Goal: Information Seeking & Learning: Learn about a topic

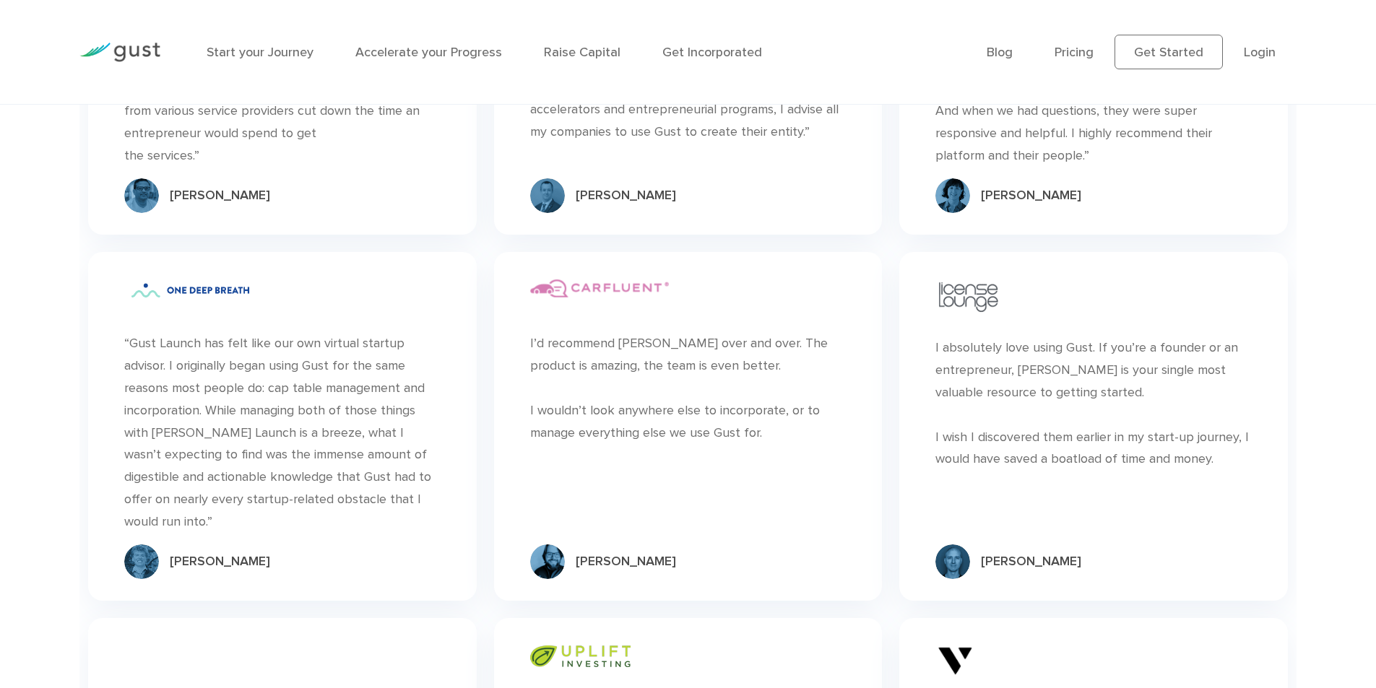
scroll to position [4666, 0]
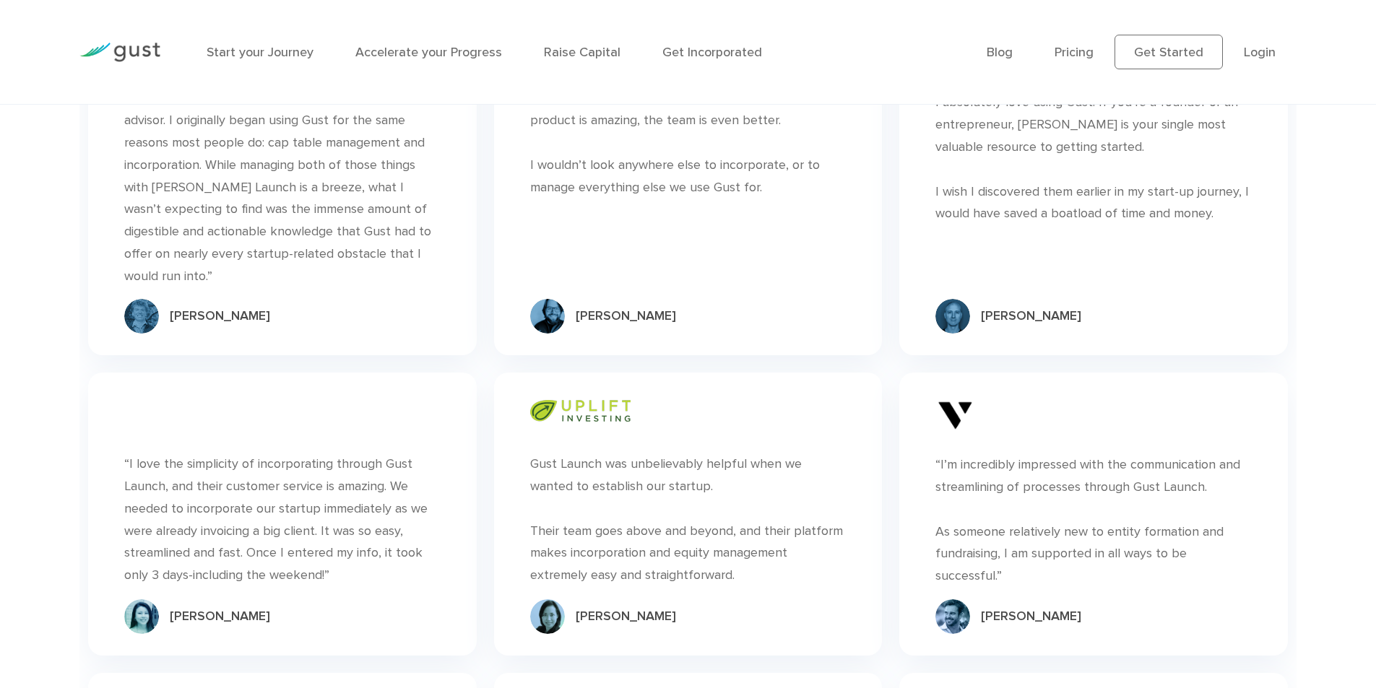
click at [907, 354] on div "“ I absolutely love using Gust. If you’re a founder or an entrepreneur, [PERSON…" at bounding box center [1093, 181] width 405 height 366
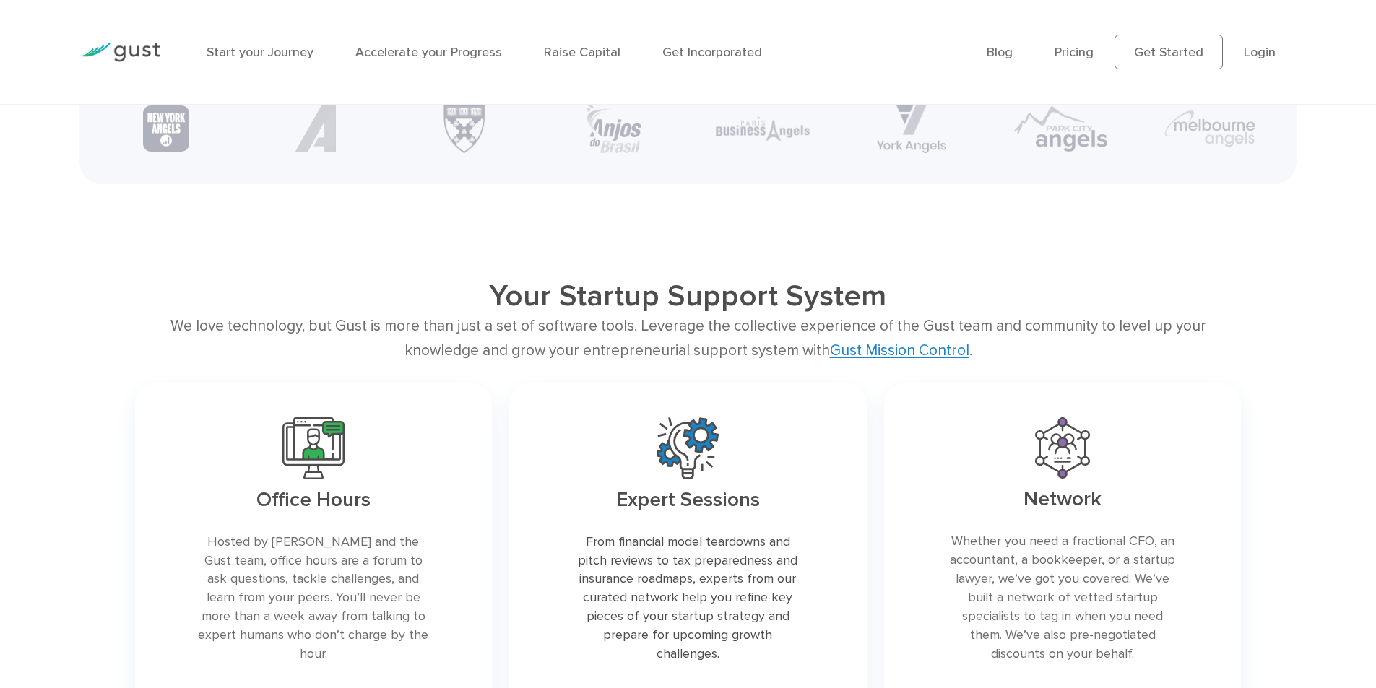
scroll to position [3169, 0]
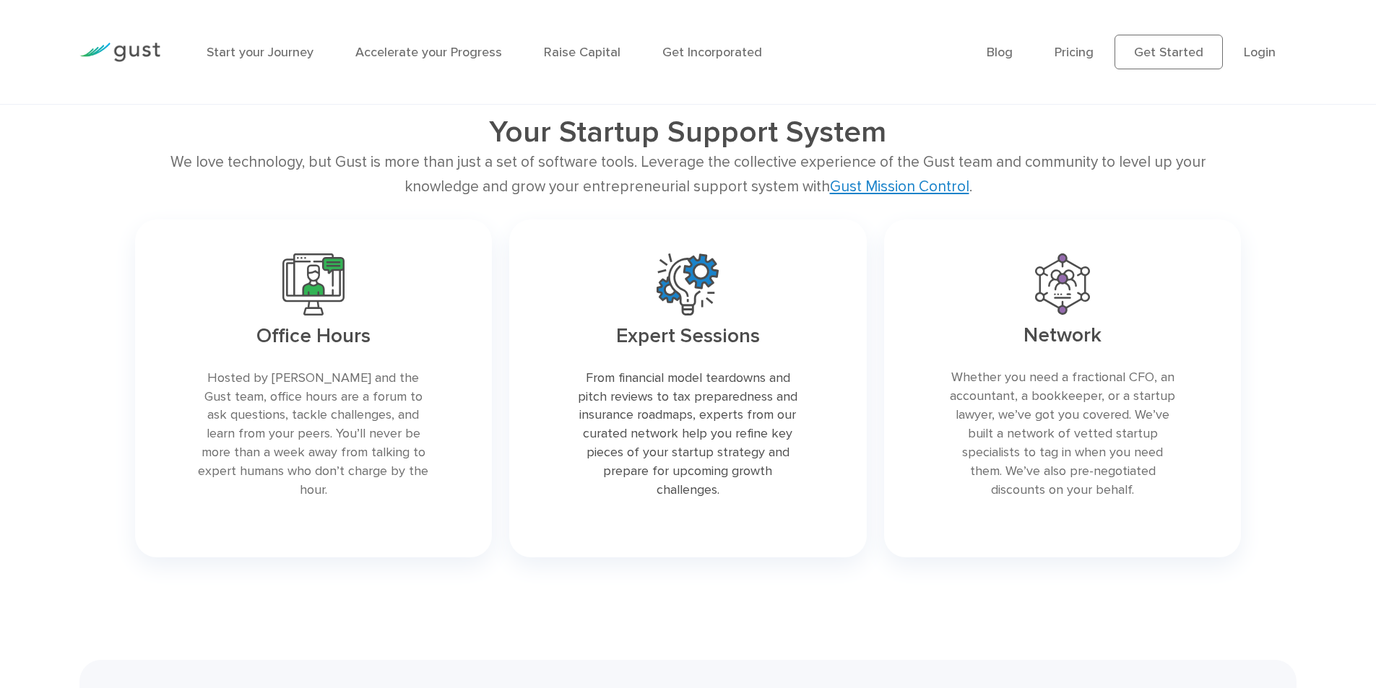
click at [1375, 412] on div "Your Startup Support System We love technology, but Gust is more than just a se…" at bounding box center [688, 340] width 1376 height 452
click at [1333, 428] on div "Your Startup Support System We love technology, but Gust is more than just a se…" at bounding box center [688, 340] width 1376 height 452
click at [1331, 514] on div "Your Startup Support System We love technology, but Gust is more than just a se…" at bounding box center [688, 340] width 1376 height 452
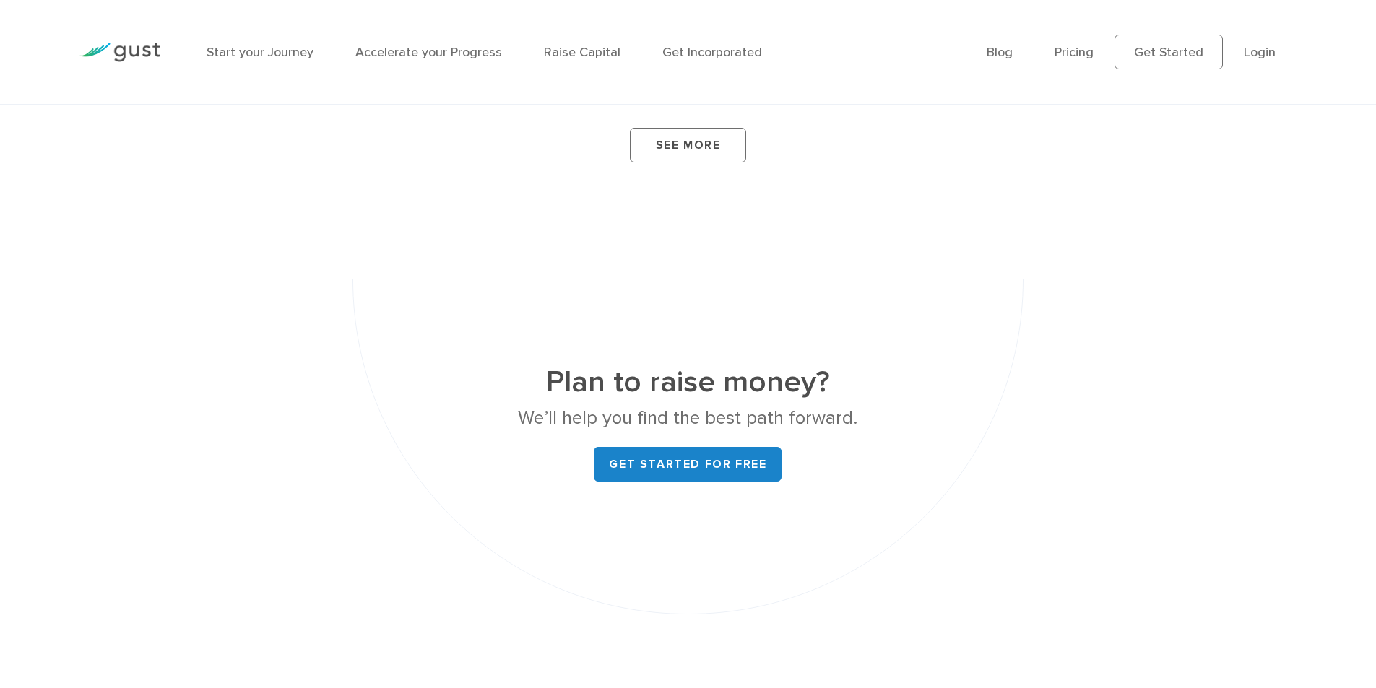
scroll to position [5105, 0]
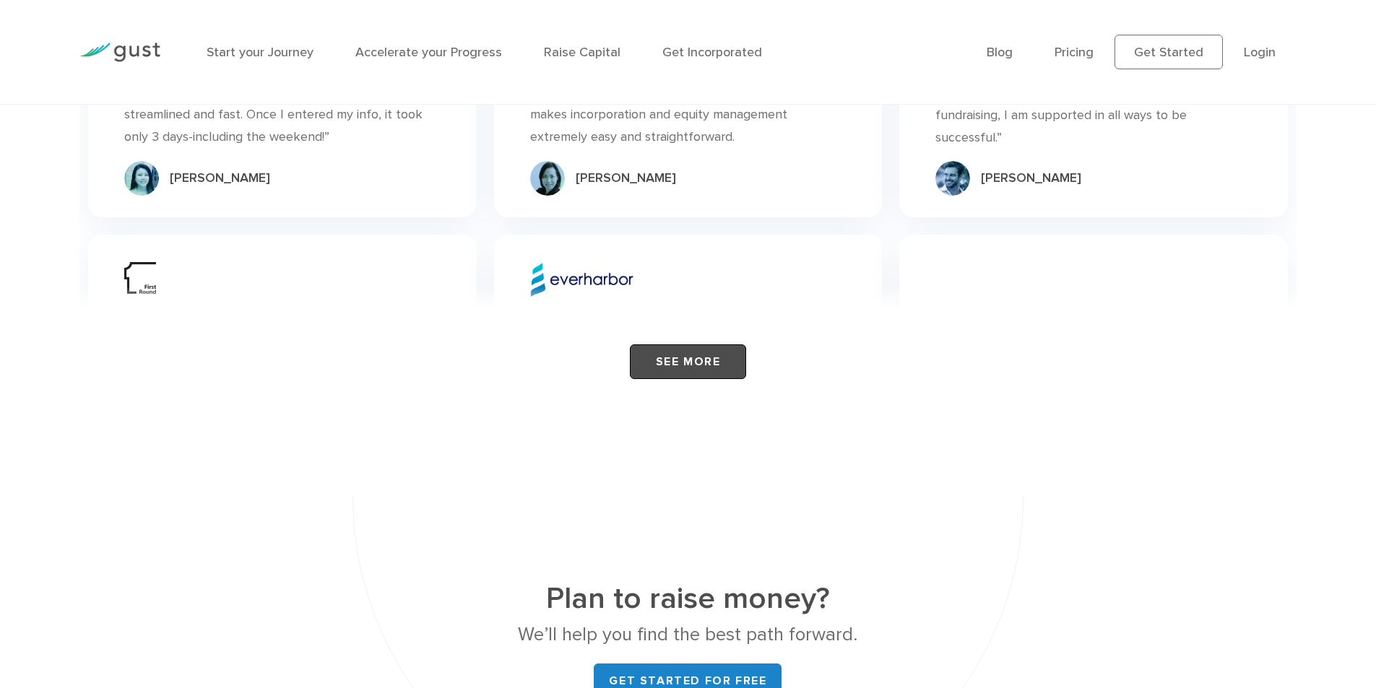
click at [720, 358] on link "See More" at bounding box center [688, 362] width 116 height 35
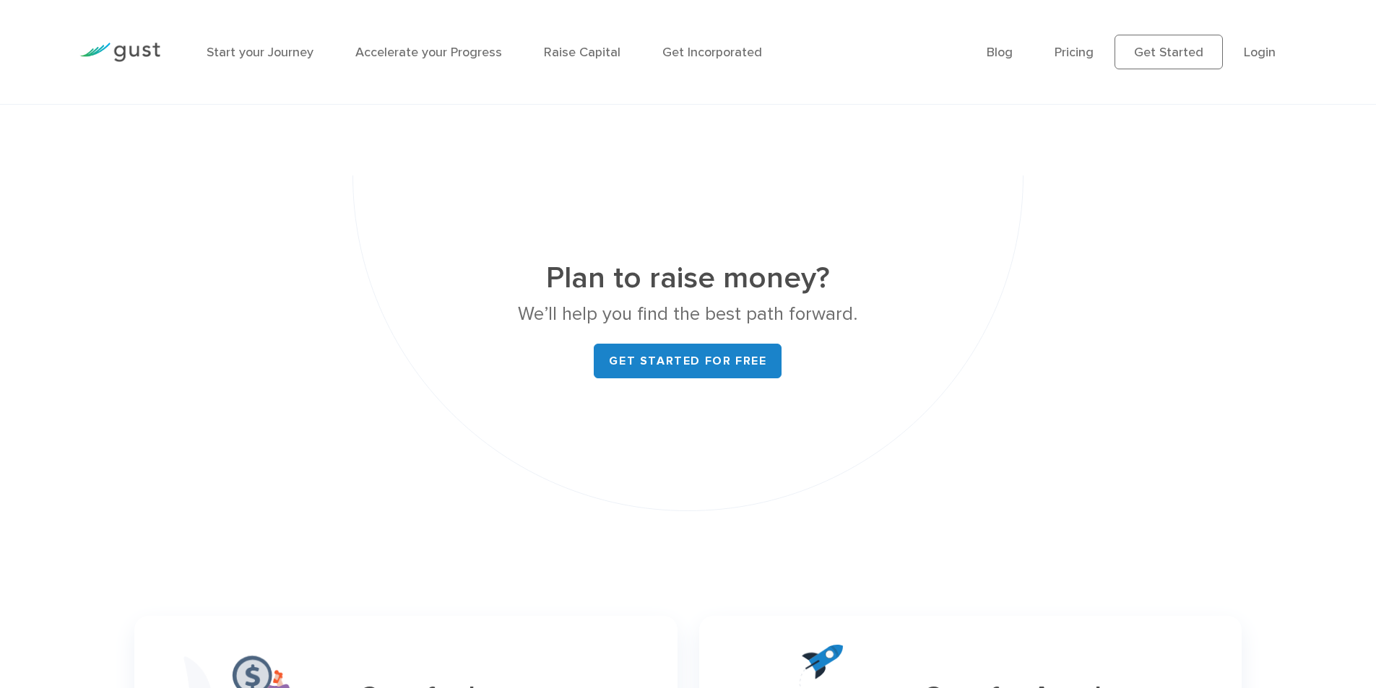
scroll to position [5697, 0]
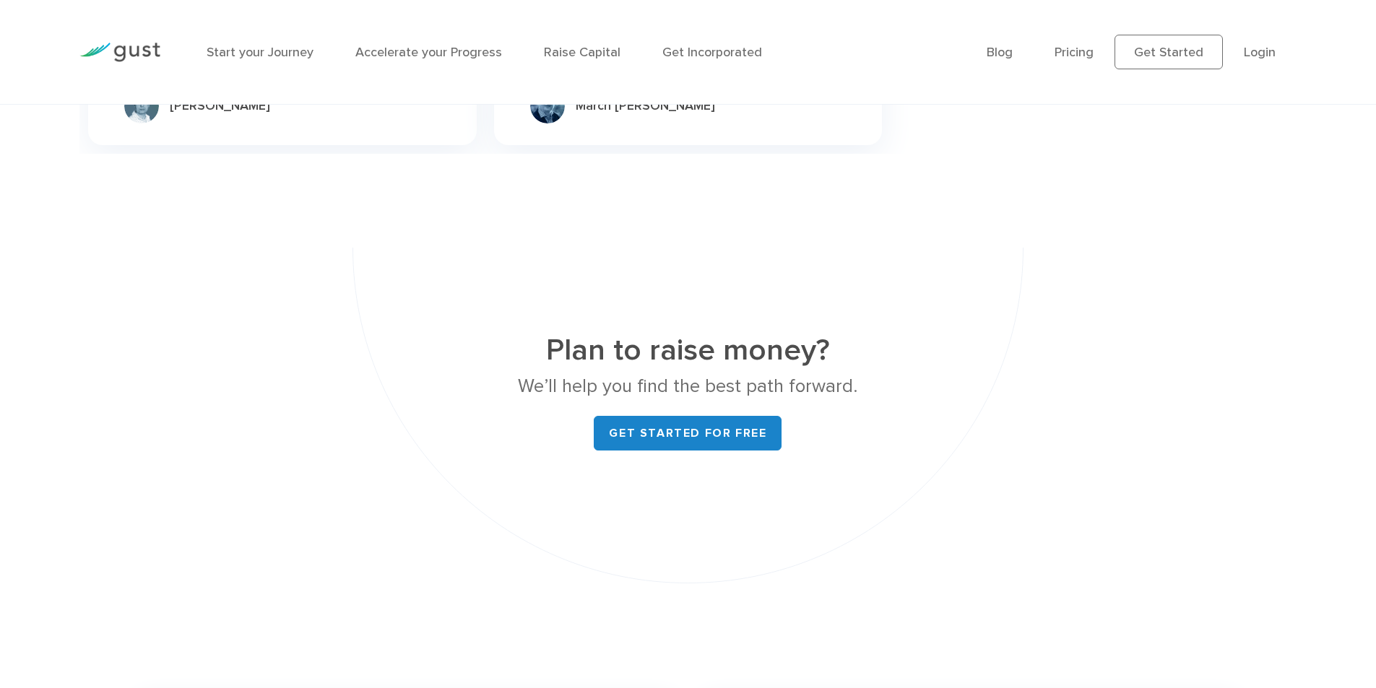
click at [1108, 362] on div "Plan to raise money? We’ll help you find the best path forward. Get started for…" at bounding box center [688, 416] width 1128 height 336
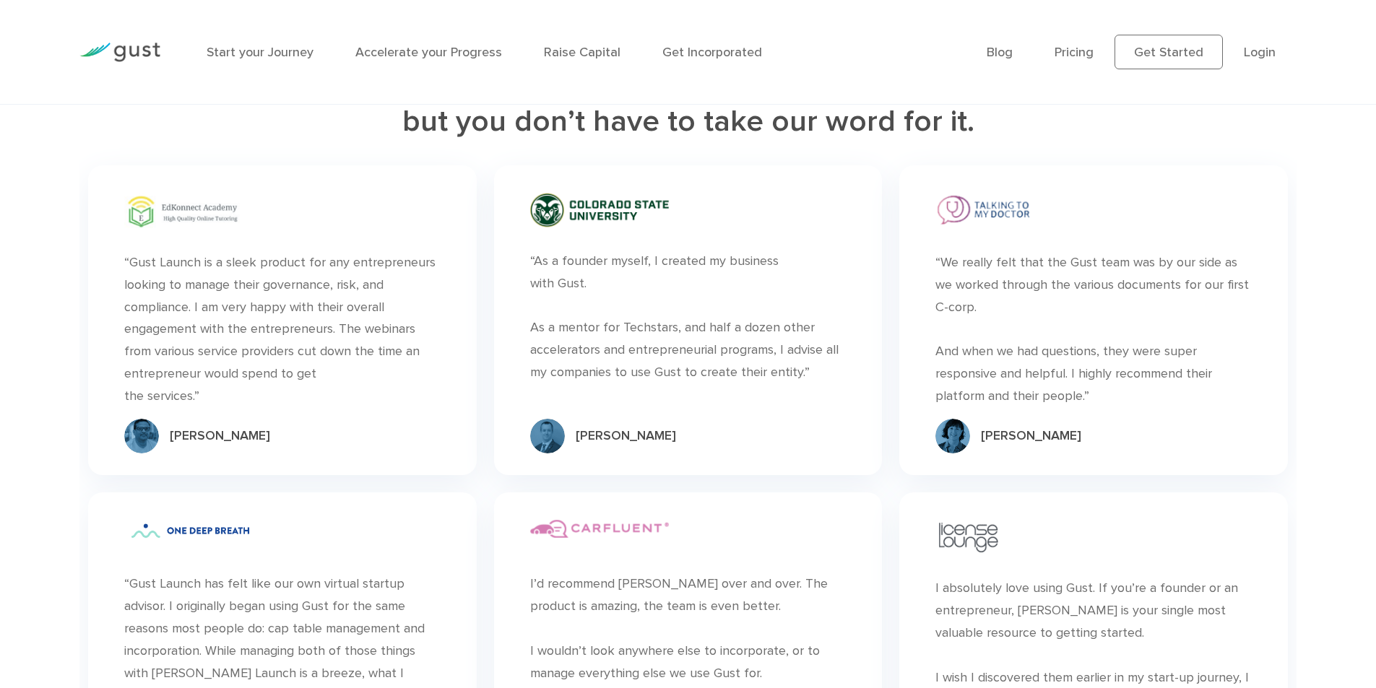
scroll to position [4036, 0]
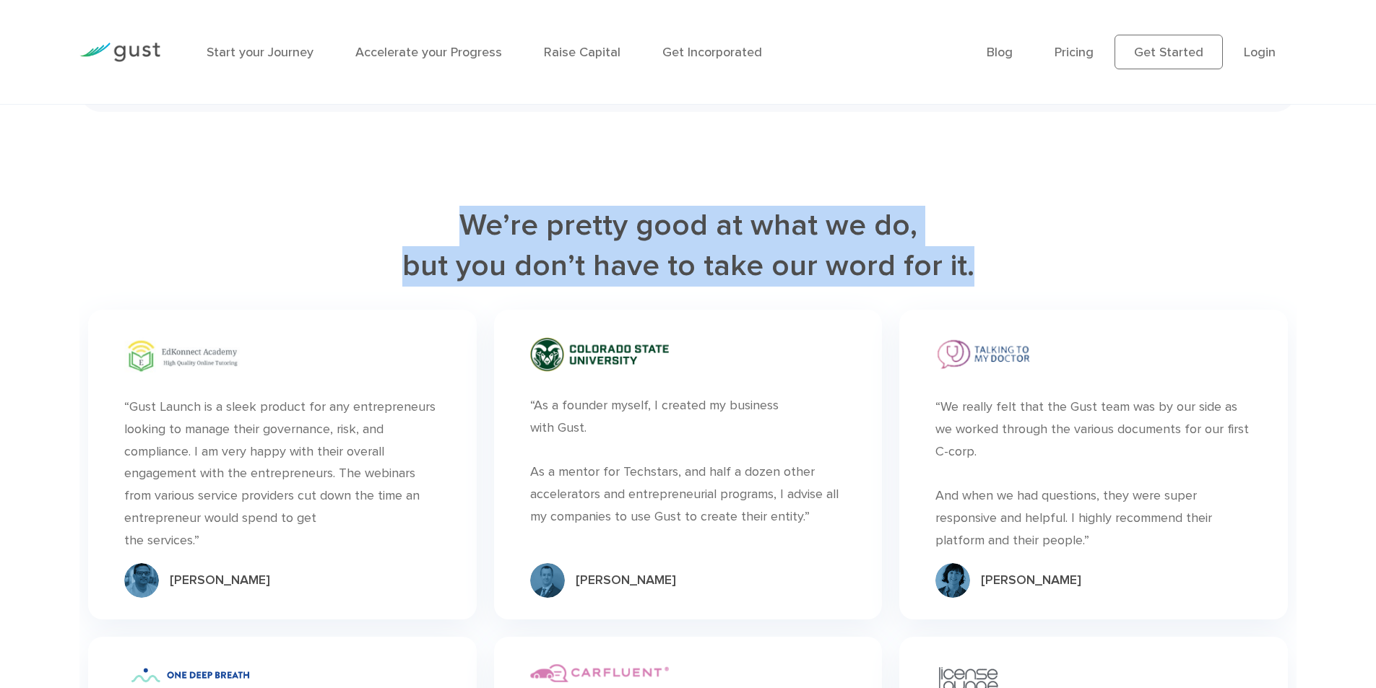
drag, startPoint x: 462, startPoint y: 240, endPoint x: 974, endPoint y: 303, distance: 516.7
click at [974, 287] on h2 "We’re pretty good at what we do, but you don’t have to take our word for it." at bounding box center [687, 246] width 1217 height 81
click at [1044, 269] on h2 "We’re pretty good at what we do, but you don’t have to take our word for it." at bounding box center [687, 246] width 1217 height 81
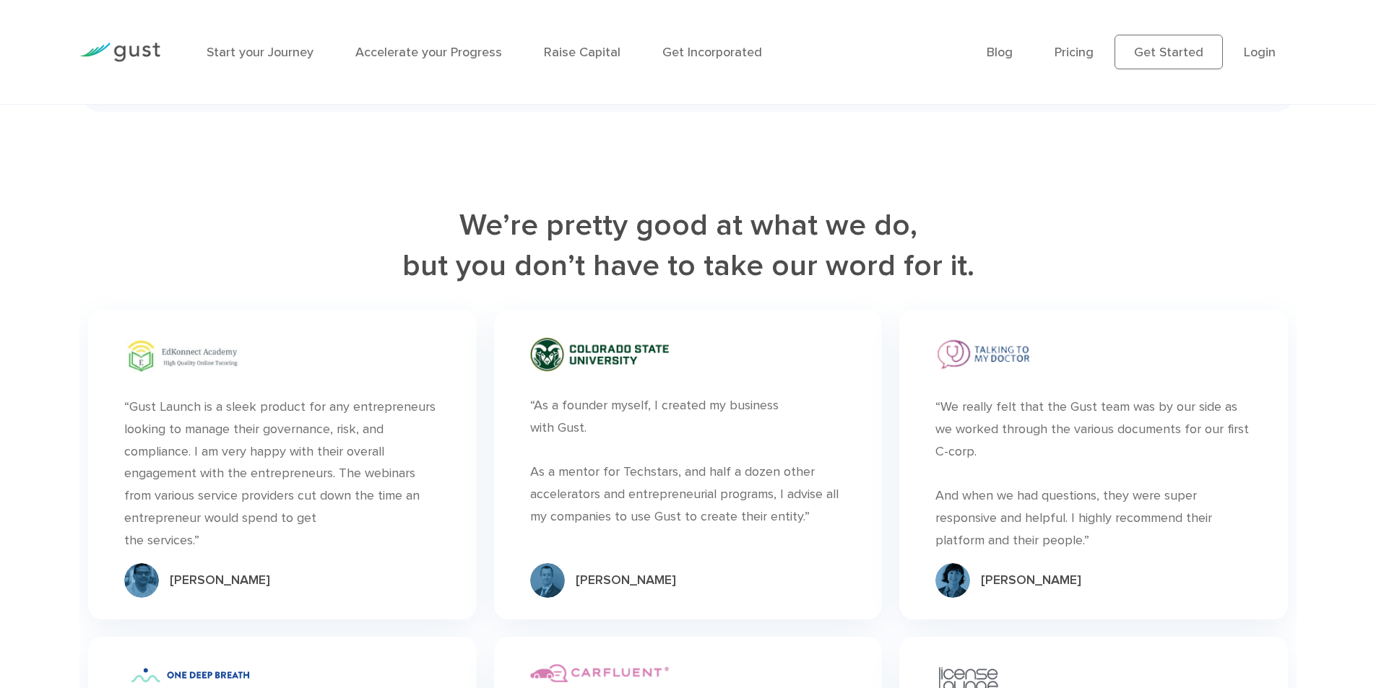
scroll to position [4281, 0]
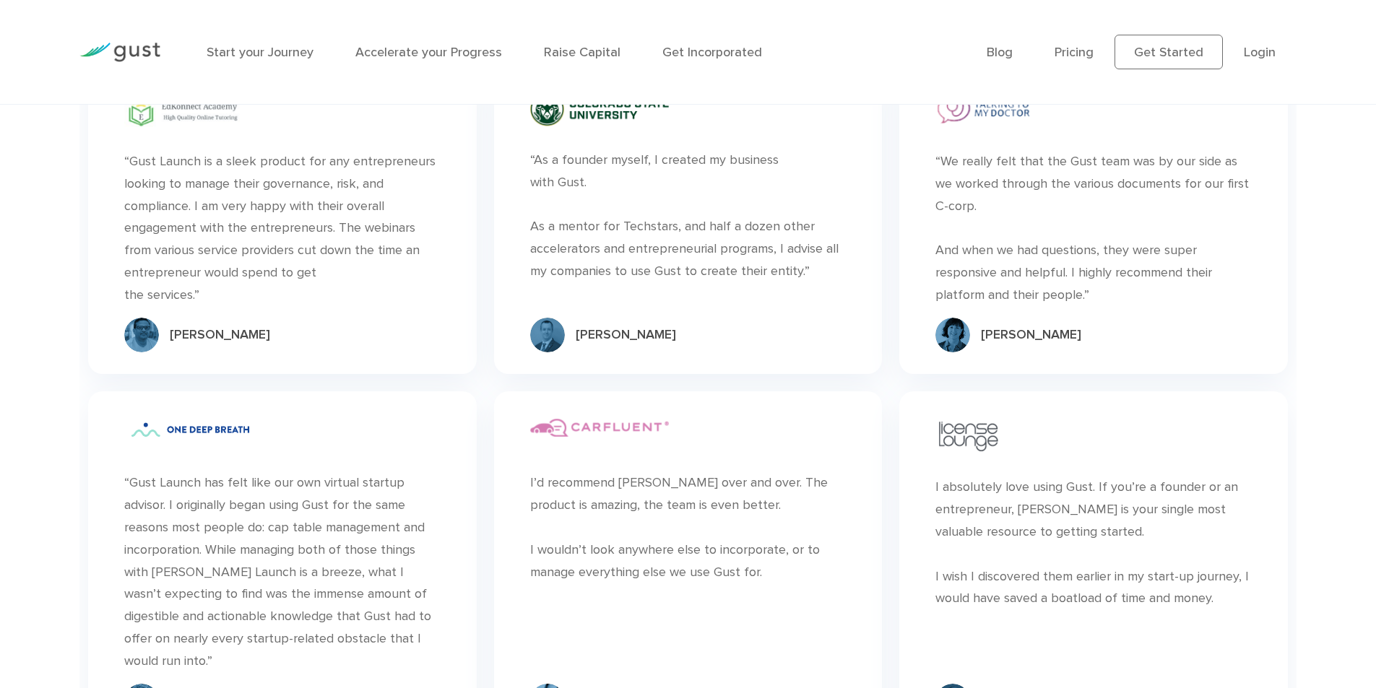
click at [101, 142] on div "“ “Gust Launch is a sleek product for any entrepreneurs looking to manage their…" at bounding box center [282, 219] width 388 height 310
drag, startPoint x: 105, startPoint y: 166, endPoint x: 229, endPoint y: 310, distance: 189.5
click at [228, 310] on div "“ “Gust Launch is a sleek product for any entrepreneurs looking to manage their…" at bounding box center [282, 219] width 388 height 310
click at [481, 274] on div "“ “Gust Launch is a sleek product for any entrepreneurs looking to manage their…" at bounding box center [281, 219] width 405 height 327
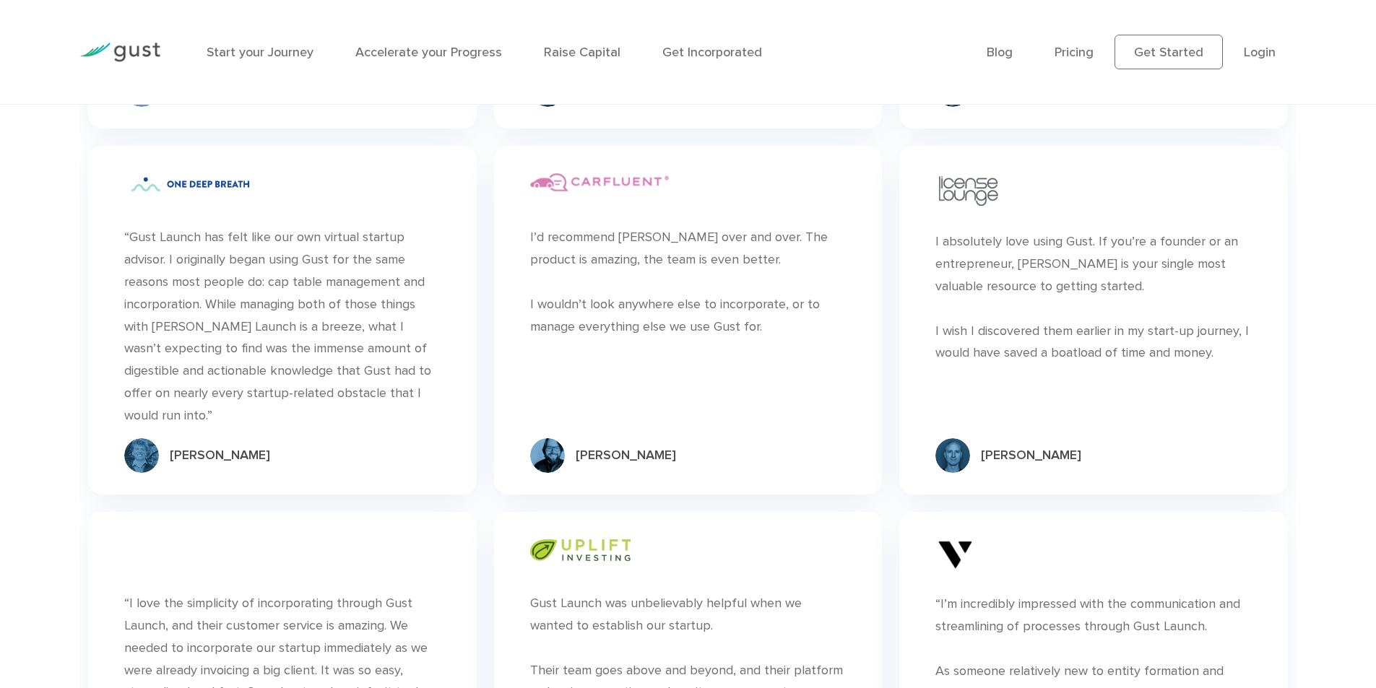
scroll to position [4691, 0]
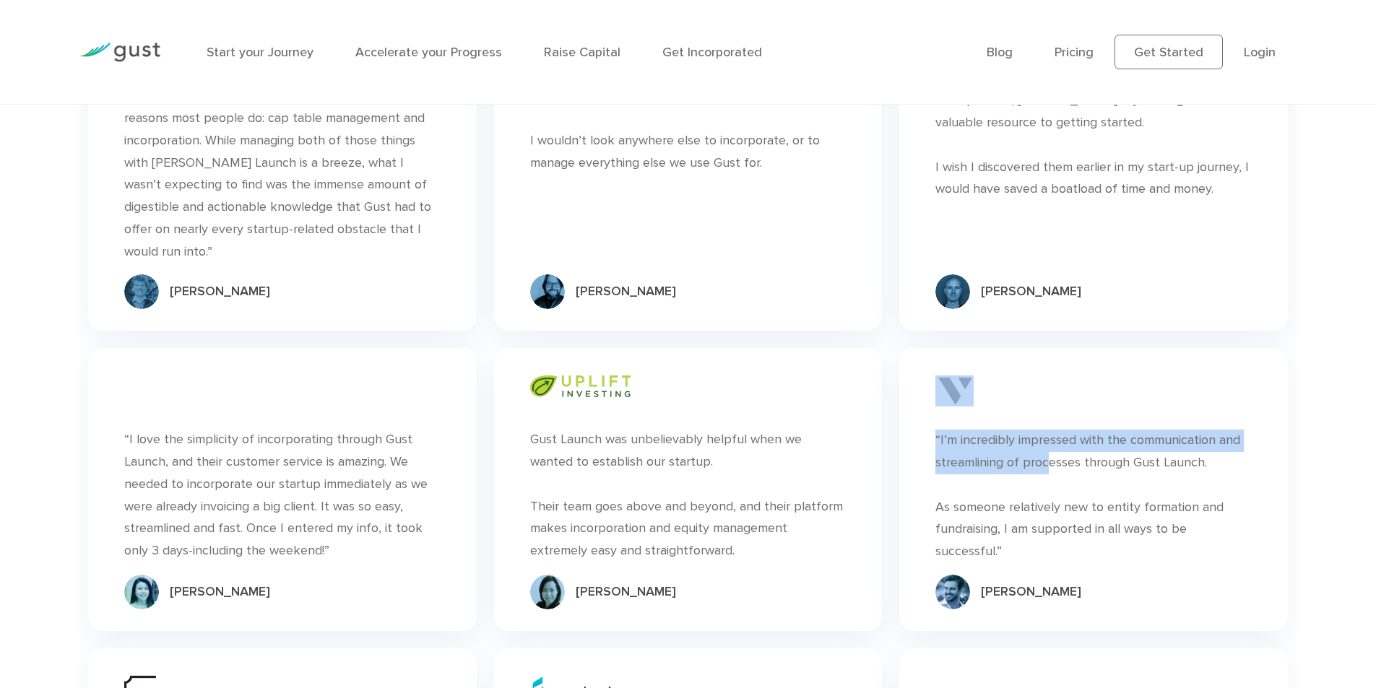
drag, startPoint x: 1073, startPoint y: 394, endPoint x: 953, endPoint y: 373, distance: 121.7
click at [935, 381] on div "“ “I’m incredibly impressed with the communication and streamlining of processe…" at bounding box center [1093, 489] width 388 height 283
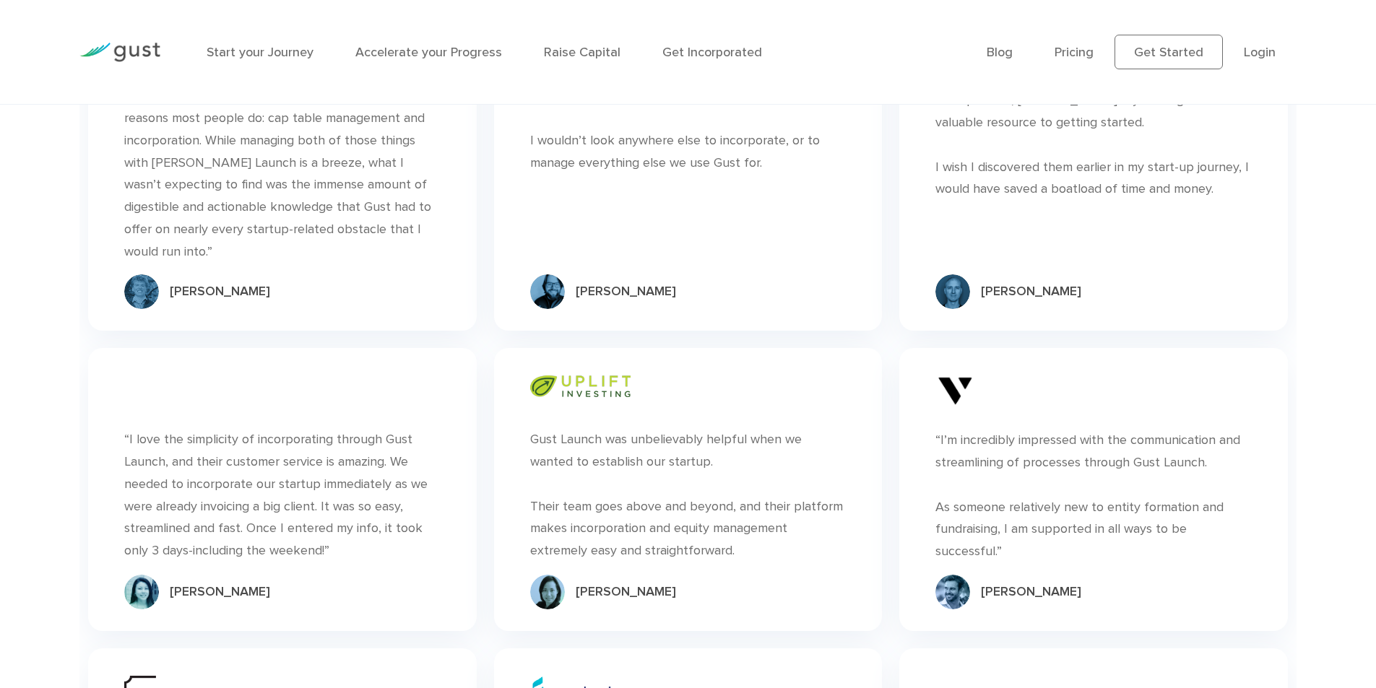
click at [1167, 340] on div "“ “I’m incredibly impressed with the communication and streamlining of processe…" at bounding box center [1093, 489] width 405 height 300
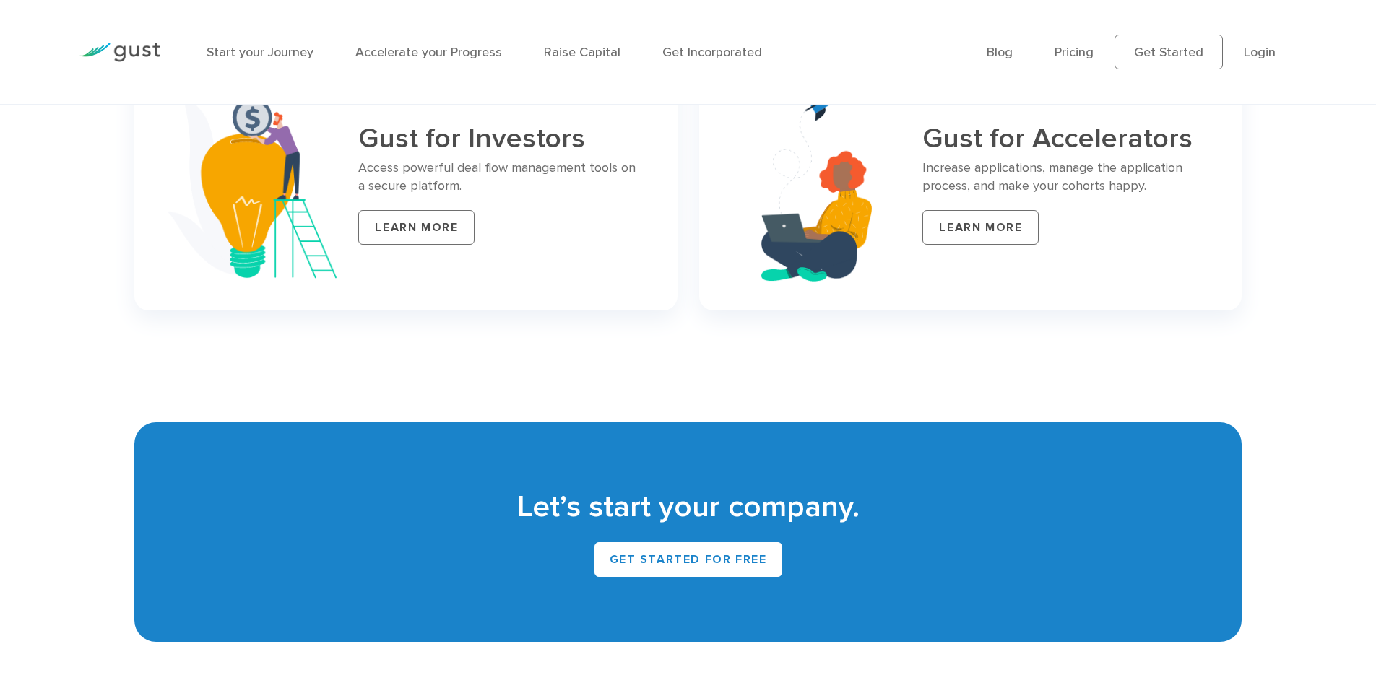
scroll to position [6111, 0]
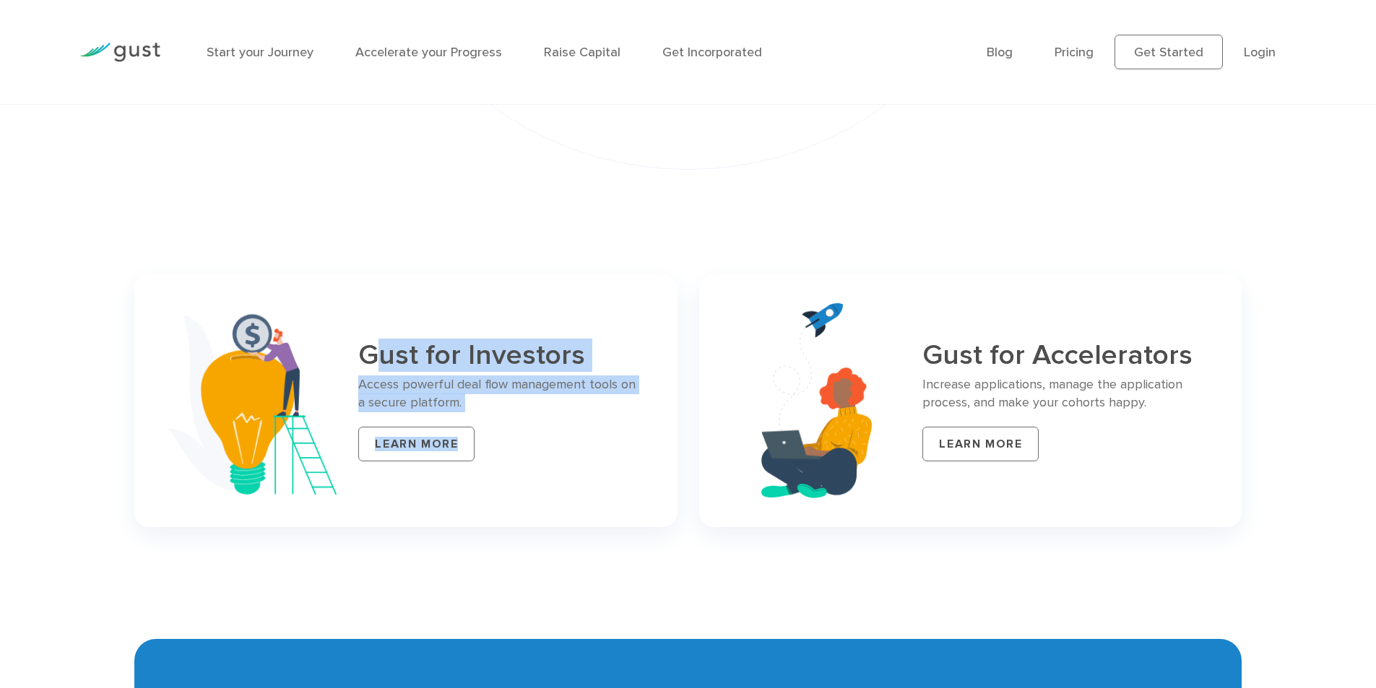
drag, startPoint x: 522, startPoint y: 446, endPoint x: 375, endPoint y: 333, distance: 185.4
click at [368, 334] on div "Gust for Investors Access powerful deal flow management tools on a secure platf…" at bounding box center [405, 401] width 542 height 254
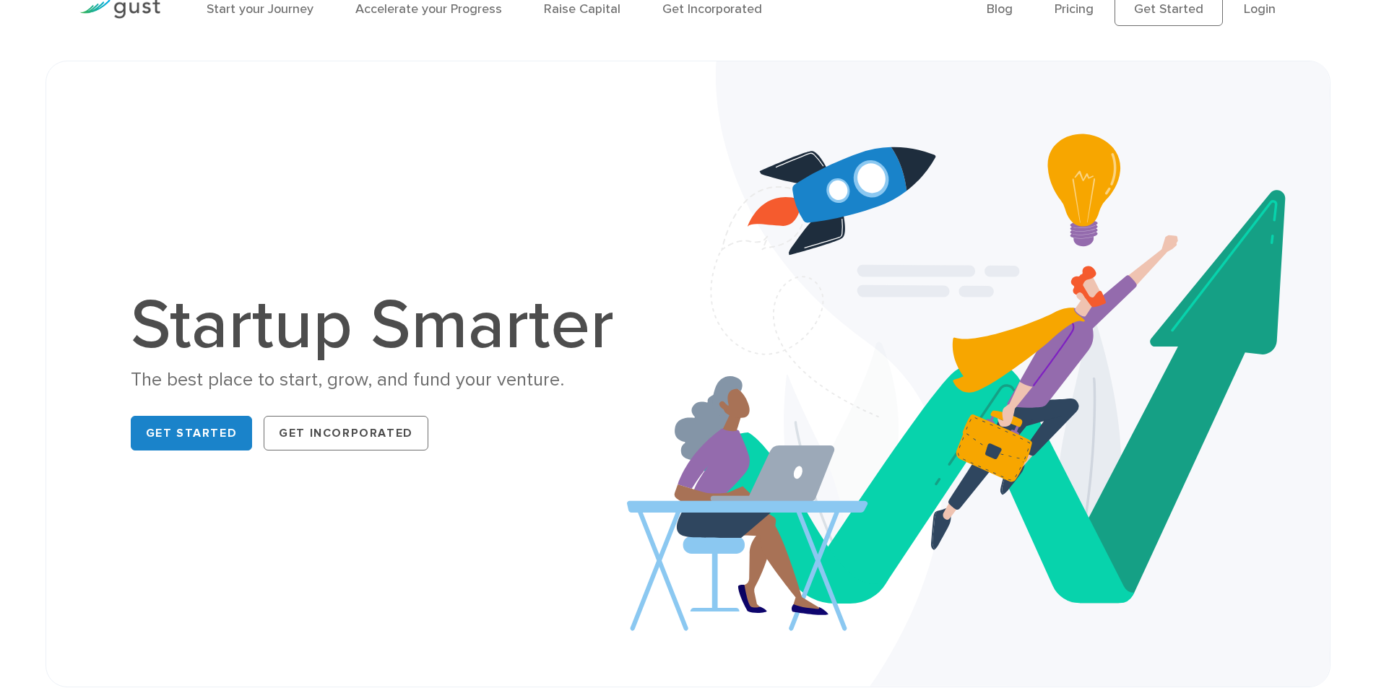
scroll to position [0, 0]
